Goal: Entertainment & Leisure: Consume media (video, audio)

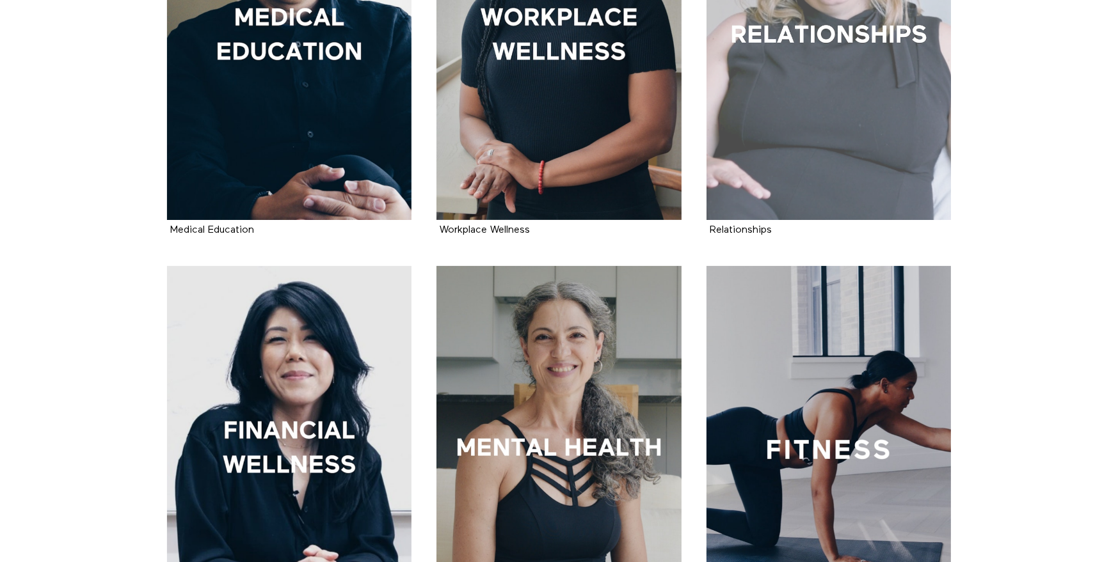
scroll to position [439, 0]
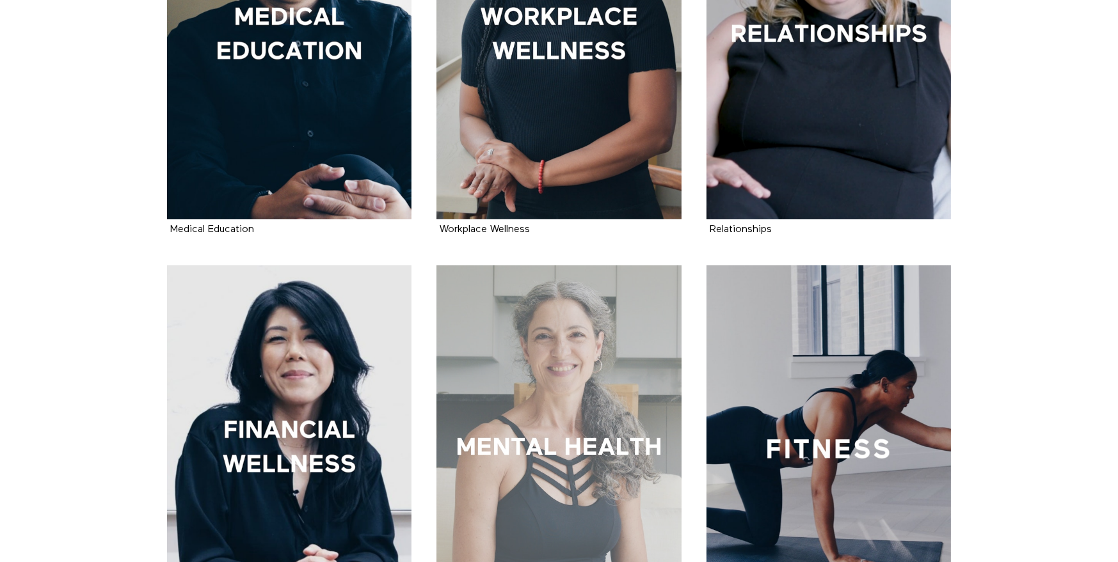
click at [619, 411] on div at bounding box center [558, 449] width 245 height 367
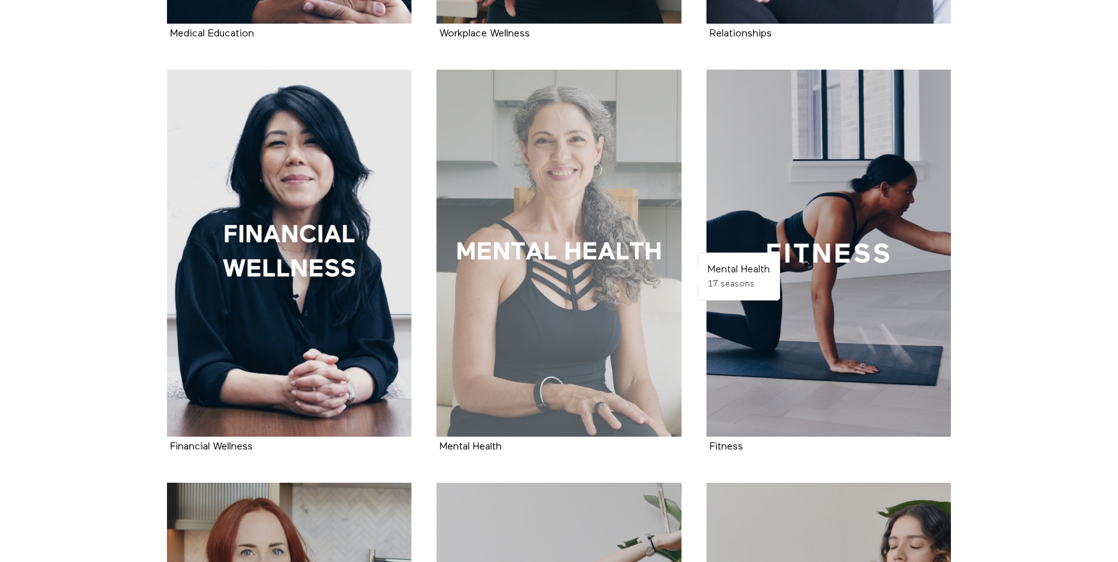
scroll to position [641, 0]
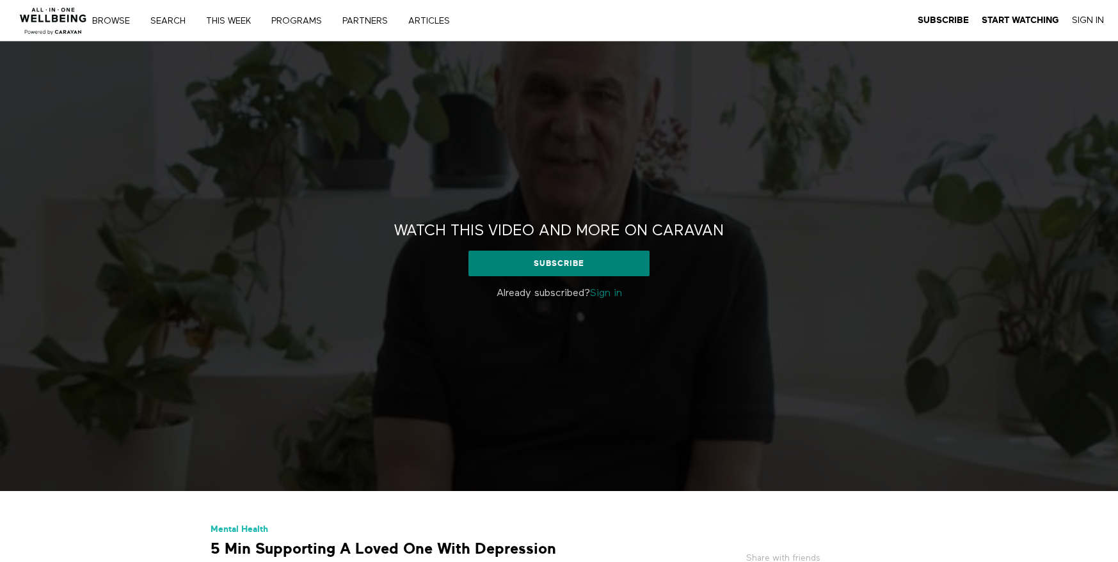
drag, startPoint x: 388, startPoint y: 227, endPoint x: 765, endPoint y: 300, distance: 384.5
click at [765, 300] on div "Watch this video and more on CARAVAN Watch this video and more on CARAVAN Subsc…" at bounding box center [559, 267] width 1118 height 450
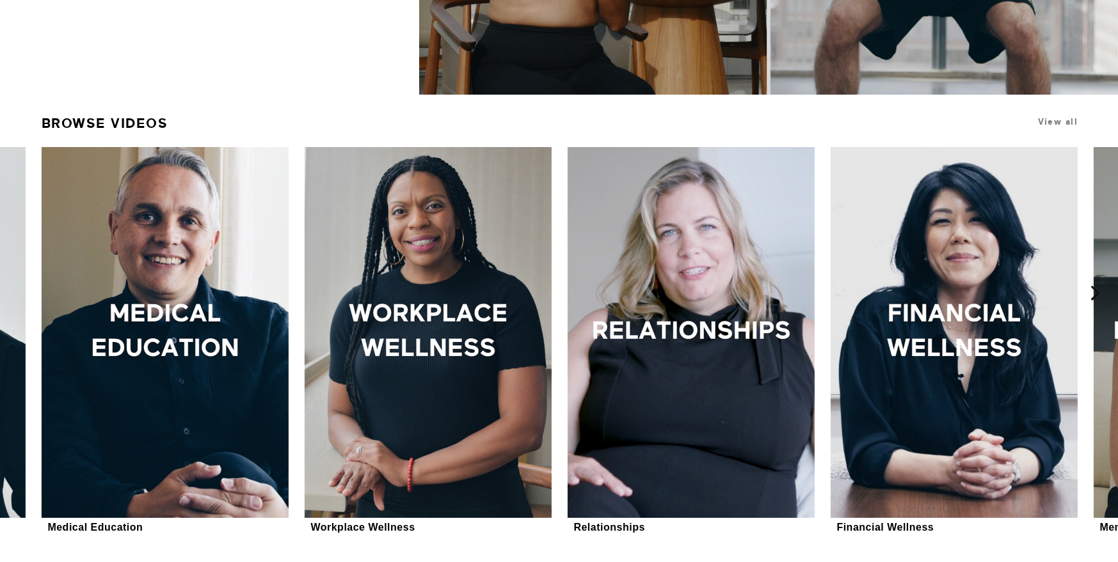
scroll to position [365, 0]
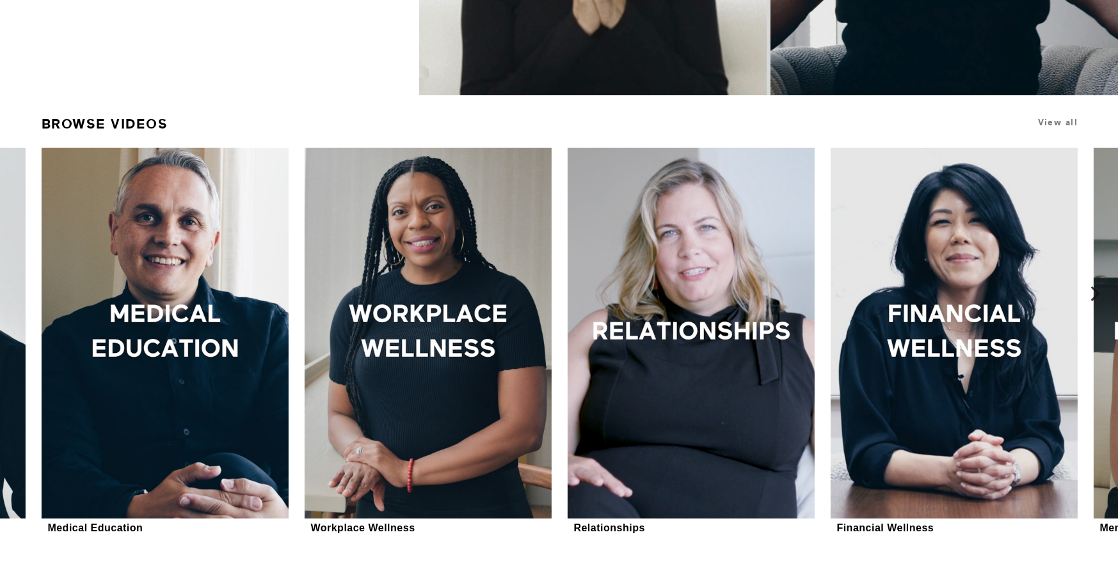
click at [1092, 298] on icon at bounding box center [1095, 294] width 16 height 16
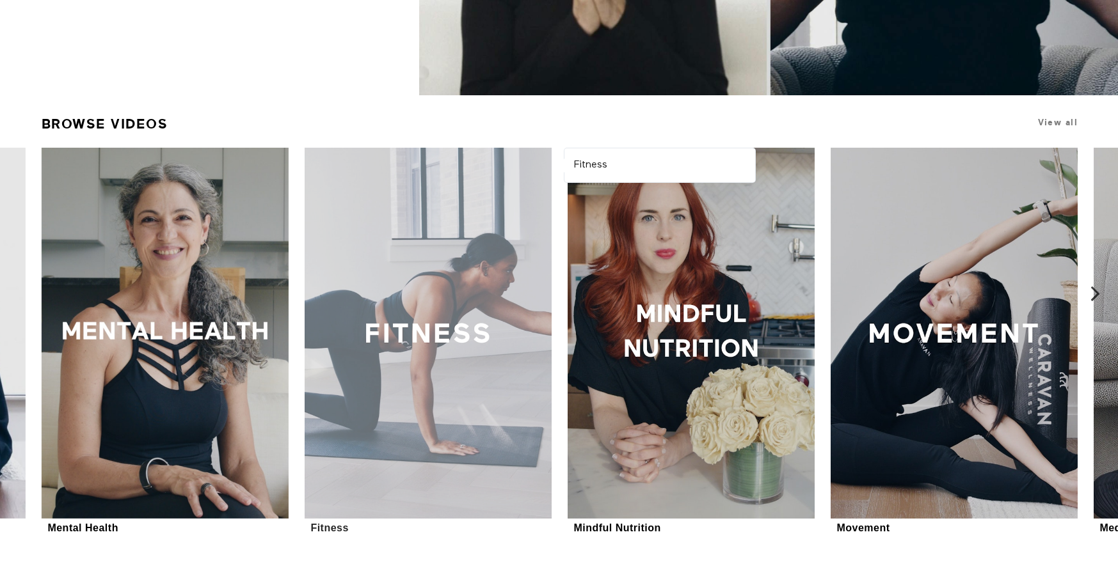
click at [464, 269] on div at bounding box center [428, 333] width 247 height 371
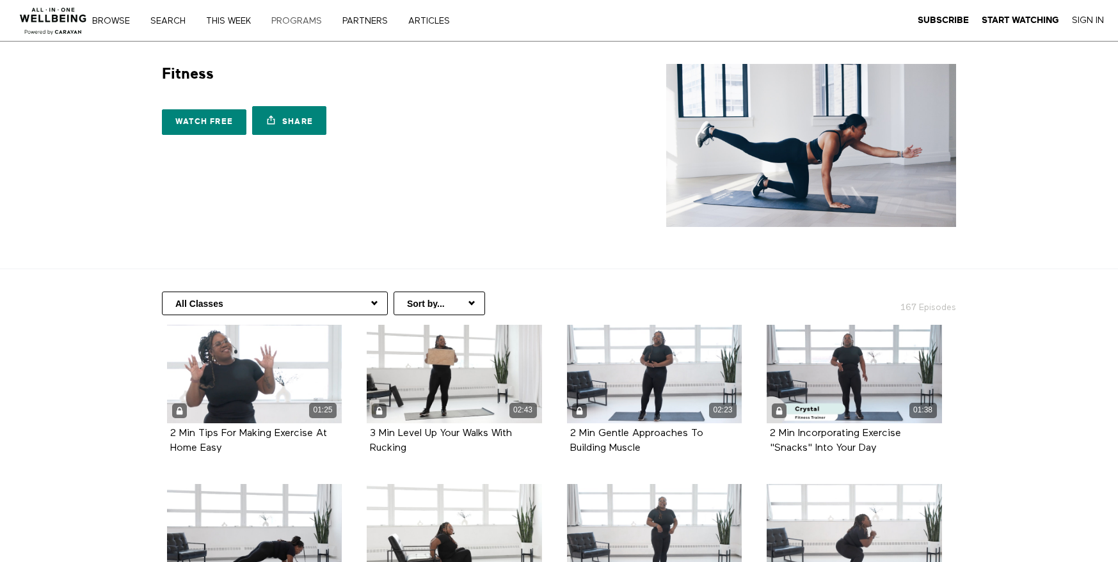
click at [308, 17] on link "PROGRAMS" at bounding box center [301, 21] width 68 height 9
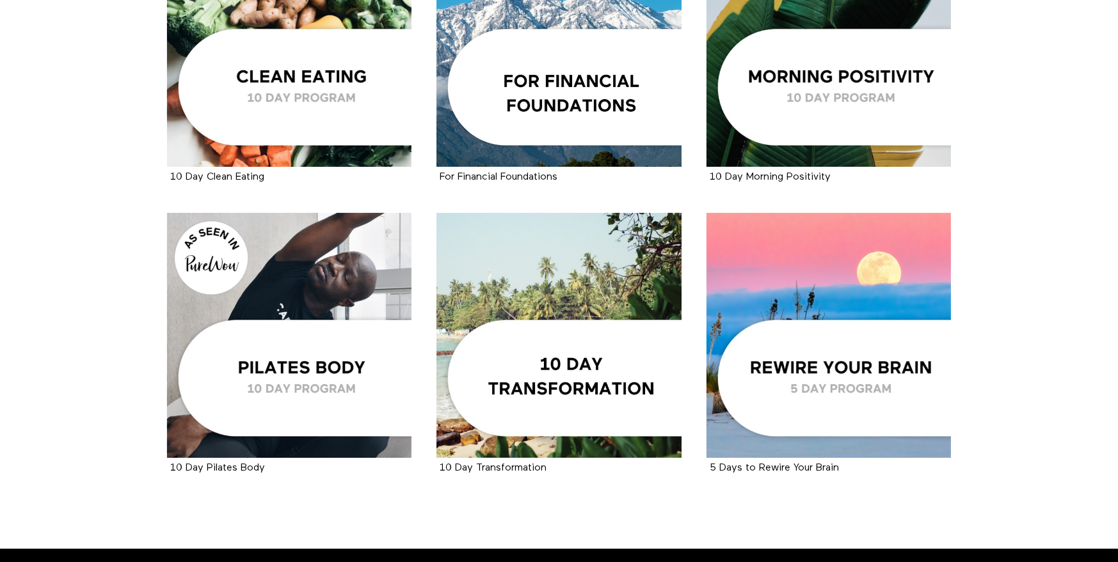
scroll to position [1862, 0]
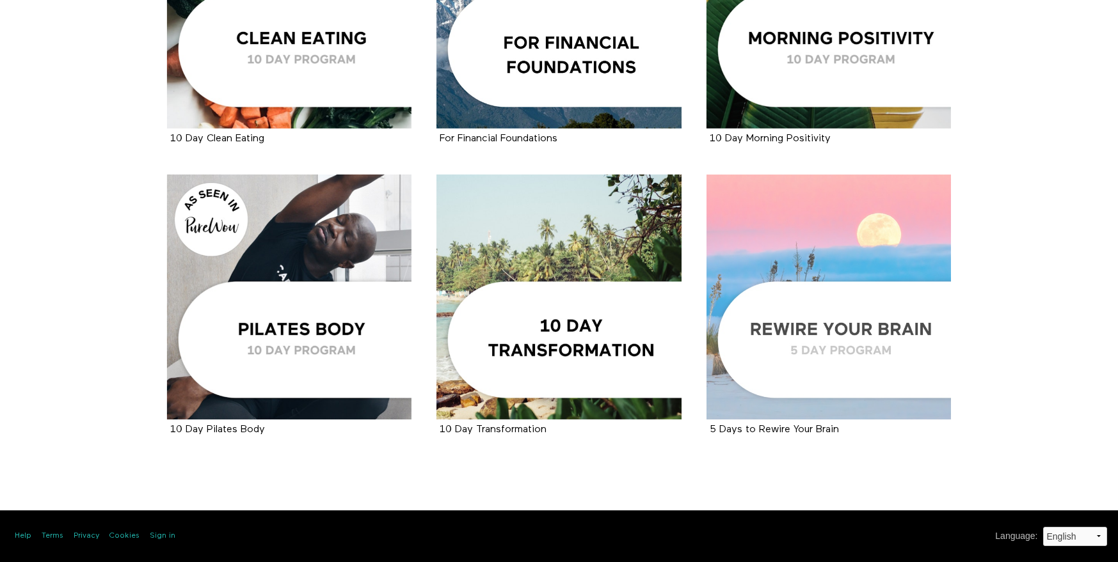
click at [875, 315] on div at bounding box center [828, 297] width 245 height 245
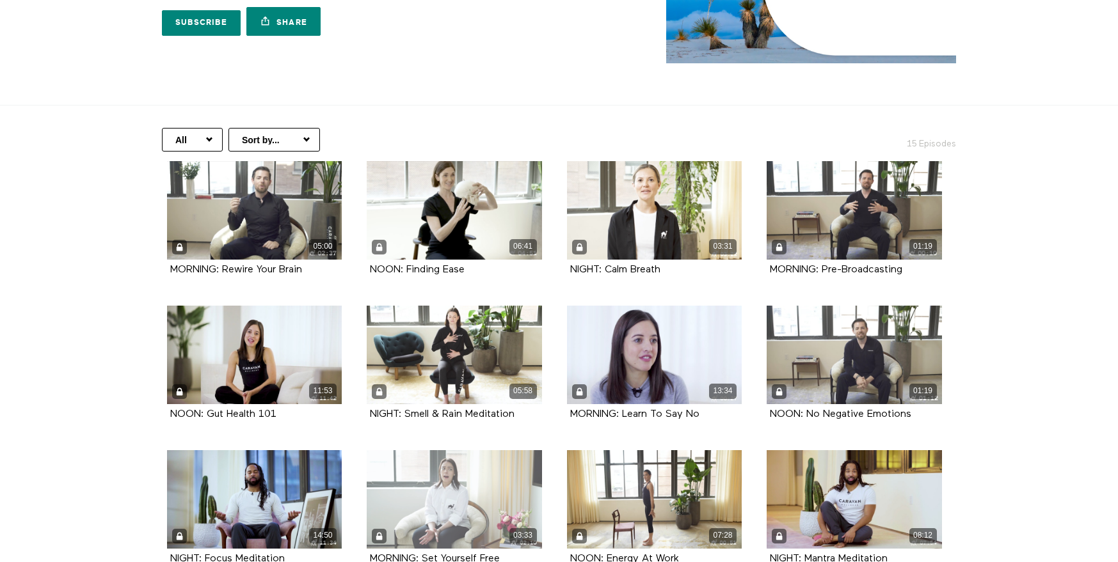
scroll to position [161, 0]
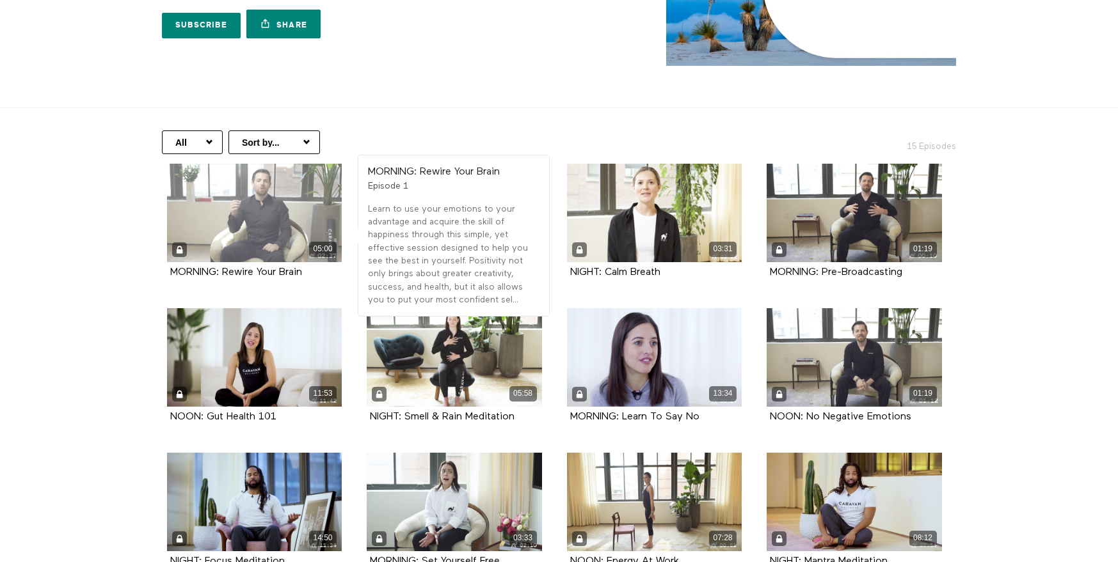
click at [290, 215] on div "05:00" at bounding box center [254, 213] width 175 height 99
